Goal: Check status: Check status

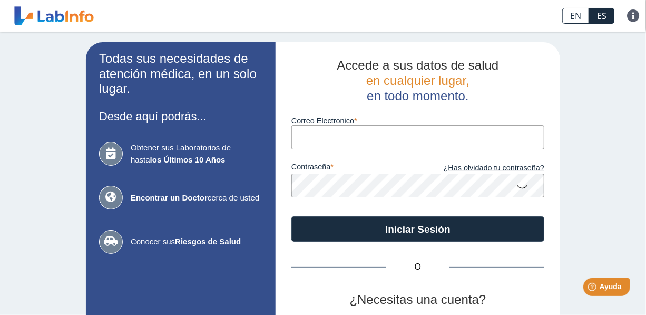
click at [378, 142] on input "Correo Electronico" at bounding box center [417, 137] width 253 height 24
type input "[EMAIL_ADDRESS][DOMAIN_NAME]"
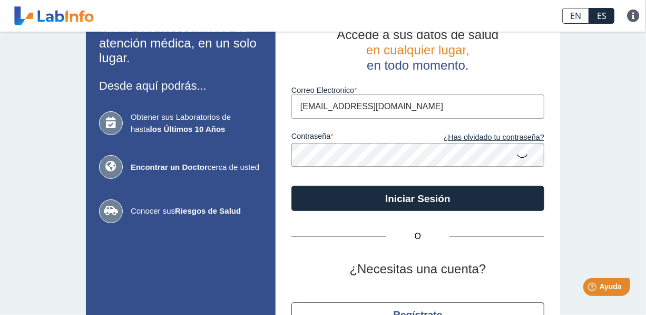
scroll to position [3, 0]
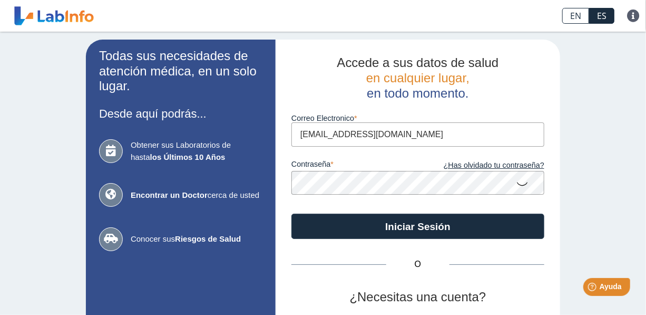
click at [517, 185] on icon at bounding box center [522, 183] width 13 height 21
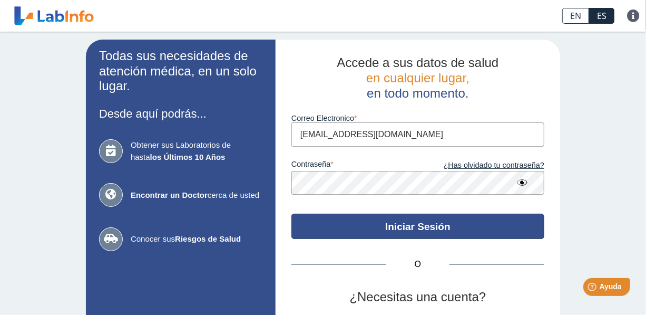
click at [452, 225] on button "Iniciar Sesión" at bounding box center [417, 225] width 253 height 25
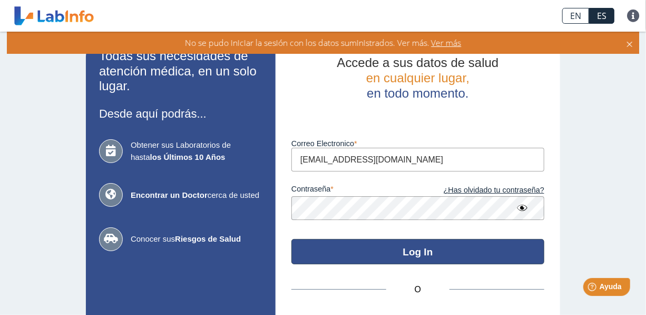
click at [351, 251] on button "Log In" at bounding box center [417, 251] width 253 height 25
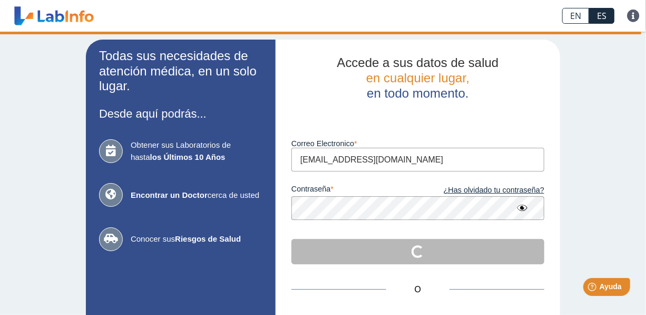
click at [580, 159] on div "Todas sus necesidades de atención médica, en un solo lugar. Desde aquí podrás..…" at bounding box center [323, 230] width 646 height 403
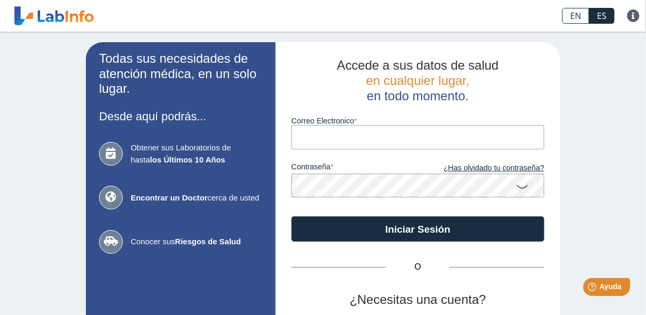
click at [338, 137] on input "Correo Electronico" at bounding box center [417, 137] width 253 height 24
click at [381, 135] on input "Correo Electronico" at bounding box center [417, 137] width 253 height 24
type input "[EMAIL_ADDRESS][DOMAIN_NAME]"
click at [519, 187] on icon at bounding box center [522, 186] width 13 height 21
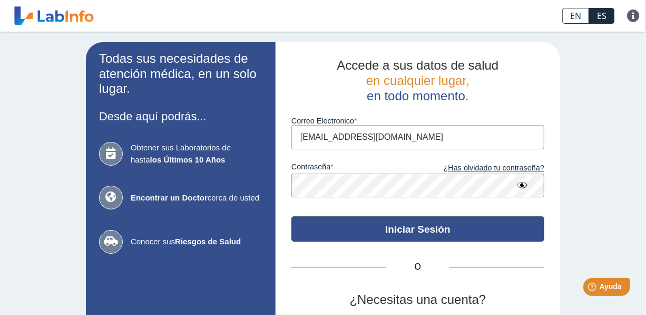
click at [461, 226] on button "Iniciar Sesión" at bounding box center [417, 228] width 253 height 25
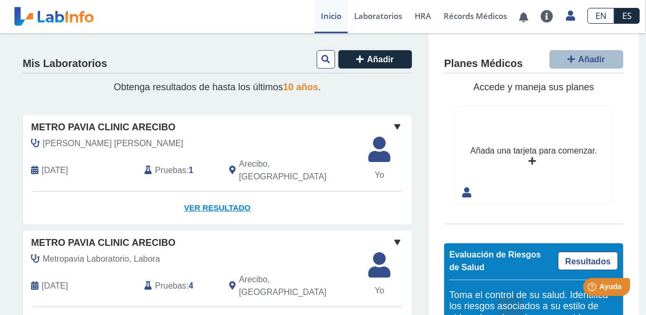
click at [220, 197] on link "Ver Resultado" at bounding box center [217, 207] width 388 height 33
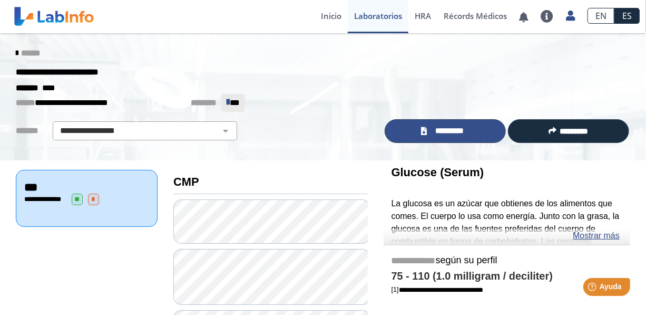
click at [451, 133] on span "*********" at bounding box center [450, 131] width 38 height 12
